Goal: Navigation & Orientation: Find specific page/section

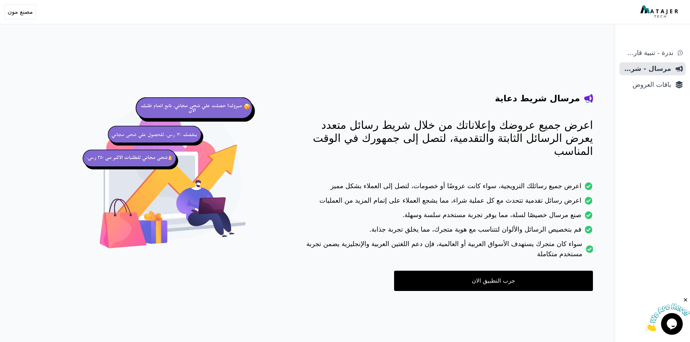
drag, startPoint x: 599, startPoint y: 121, endPoint x: 304, endPoint y: 249, distance: 321.7
click at [307, 250] on div "مرسال شريط دعاية اعرض جميع عروضك وإعلاناتك من خلال شريط رسائل متعدد يعرض الرسائ…" at bounding box center [336, 177] width 527 height 297
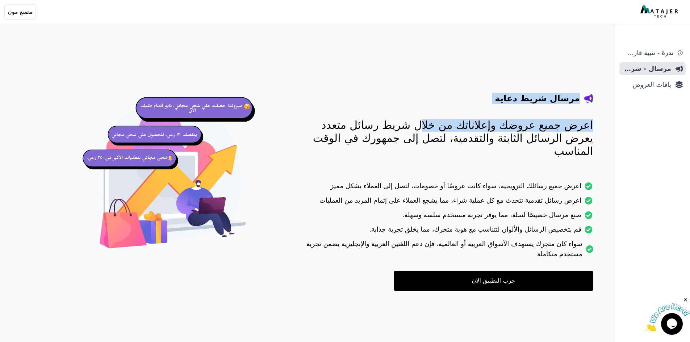
drag, startPoint x: 582, startPoint y: 98, endPoint x: 529, endPoint y: 117, distance: 55.6
click at [529, 117] on div "مرسال شريط دعاية اعرض جميع عروضك وإعلاناتك من خلال شريط رسائل متعدد يعرض الرسائ…" at bounding box center [443, 177] width 298 height 227
click at [531, 117] on div "مرسال شريط دعاية اعرض جميع عروضك وإعلاناتك من خلال شريط رسائل متعدد يعرض الرسائ…" at bounding box center [443, 177] width 298 height 227
click at [569, 93] on h4 "مرسال شريط دعاية" at bounding box center [537, 99] width 85 height 12
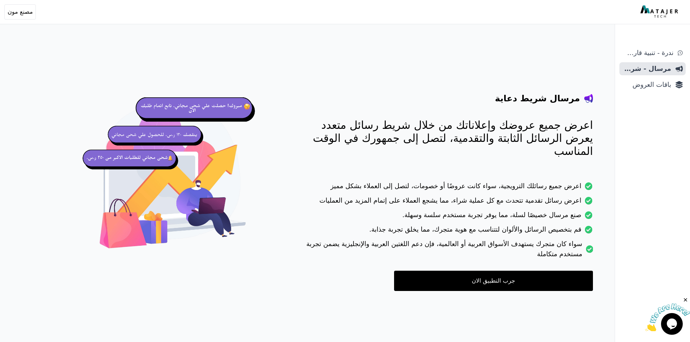
drag, startPoint x: 582, startPoint y: 94, endPoint x: 296, endPoint y: 245, distance: 324.0
click at [297, 246] on div "مرسال شريط دعاية اعرض جميع عروضك وإعلاناتك من خلال شريط رسائل متعدد يعرض الرسائ…" at bounding box center [443, 177] width 298 height 227
